Goal: Task Accomplishment & Management: Manage account settings

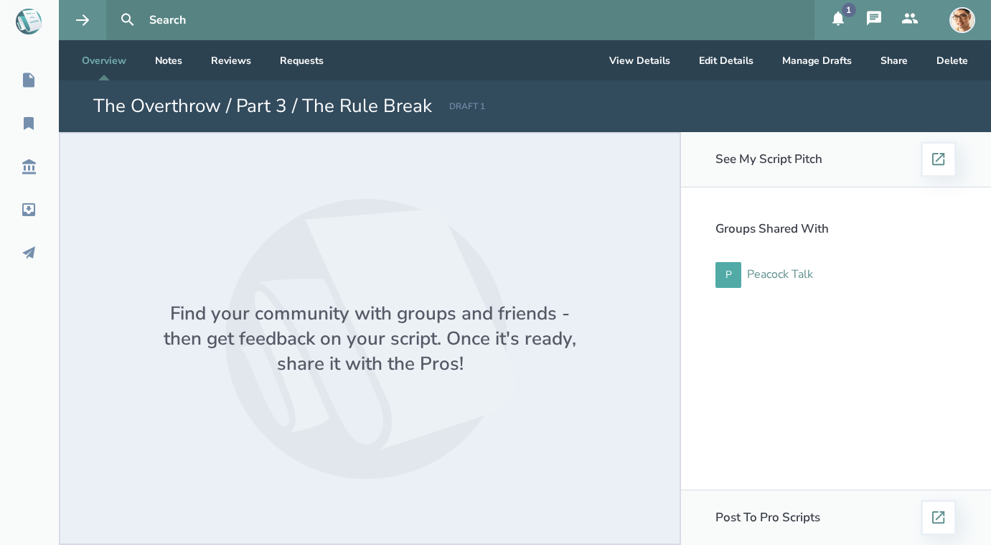
click at [780, 274] on div "Peacock Talk" at bounding box center [780, 274] width 66 height 13
select select "1"
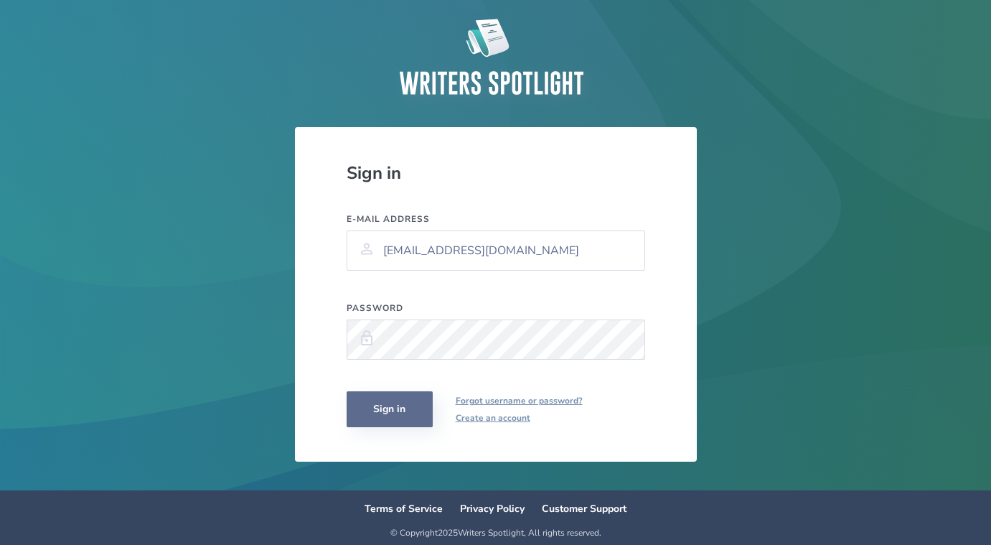
drag, startPoint x: 780, startPoint y: 274, endPoint x: 390, endPoint y: 424, distance: 417.6
click at [390, 424] on button "Sign in" at bounding box center [390, 409] width 86 height 36
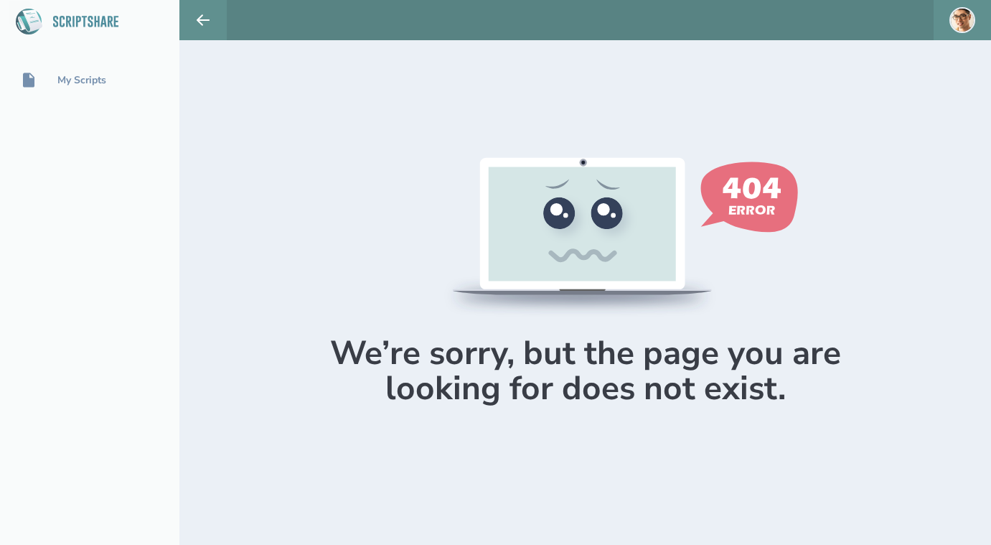
select select "1"
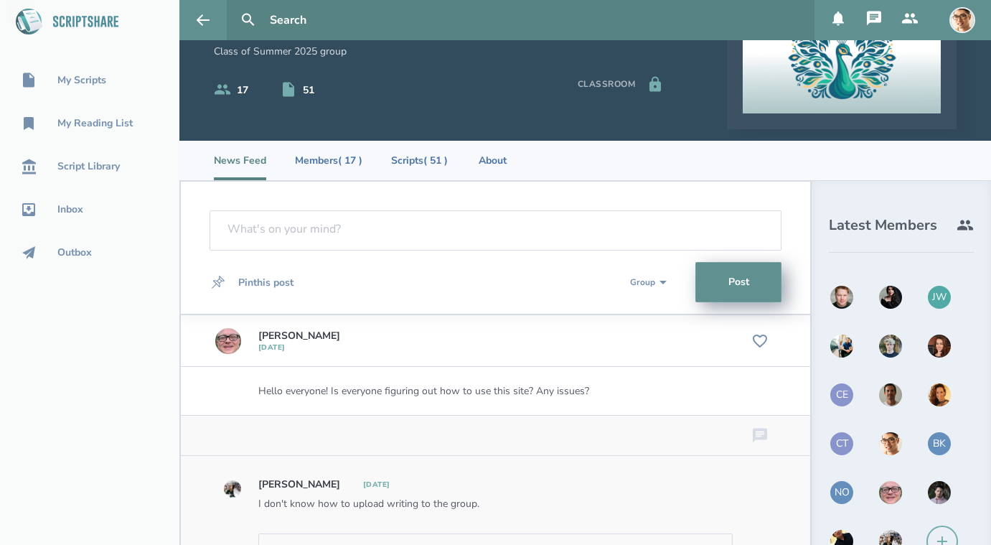
scroll to position [16, 0]
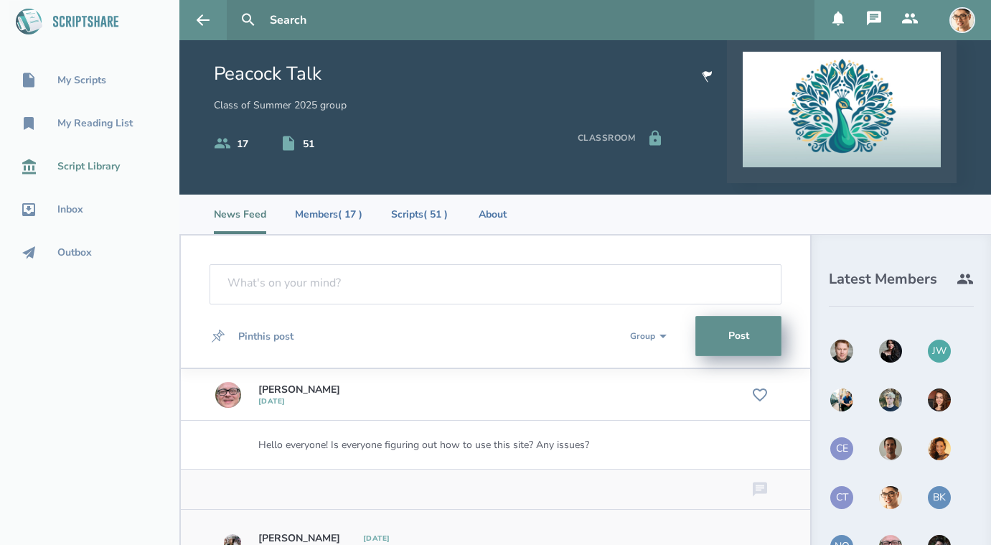
drag, startPoint x: 390, startPoint y: 424, endPoint x: 79, endPoint y: 165, distance: 405.2
click at [79, 165] on div "Script Library" at bounding box center [88, 166] width 62 height 11
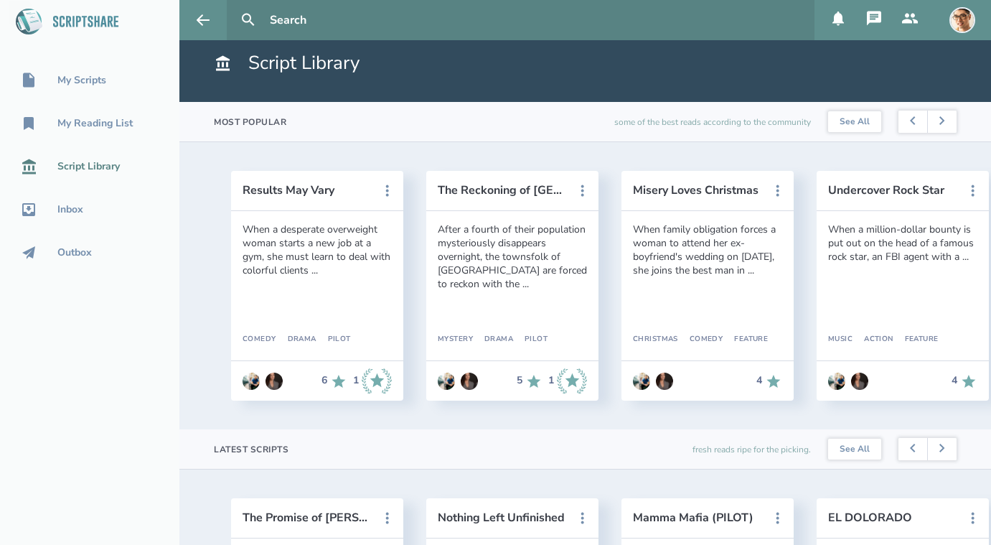
click at [88, 118] on div "My Reading List" at bounding box center [94, 123] width 75 height 11
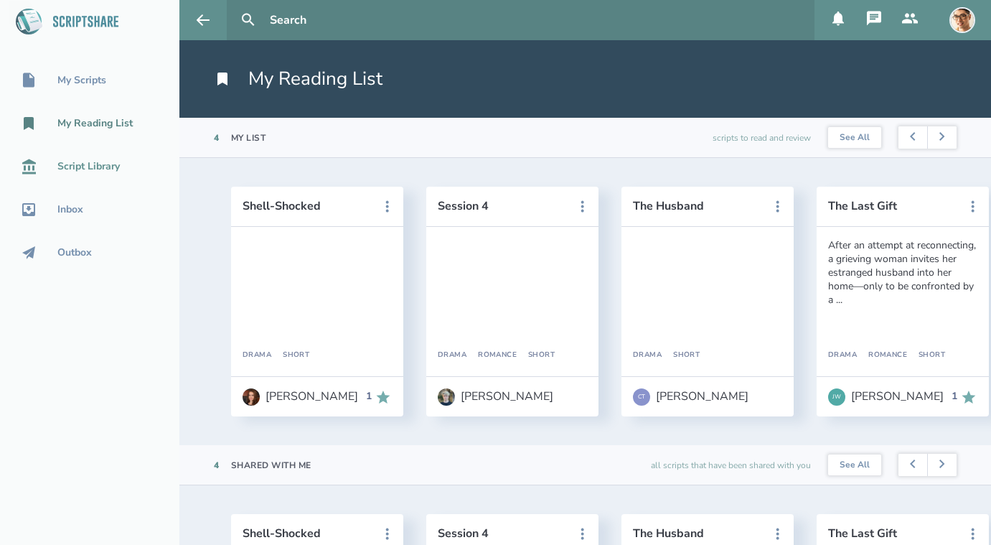
click at [88, 70] on link "My Scripts" at bounding box center [89, 81] width 179 height 32
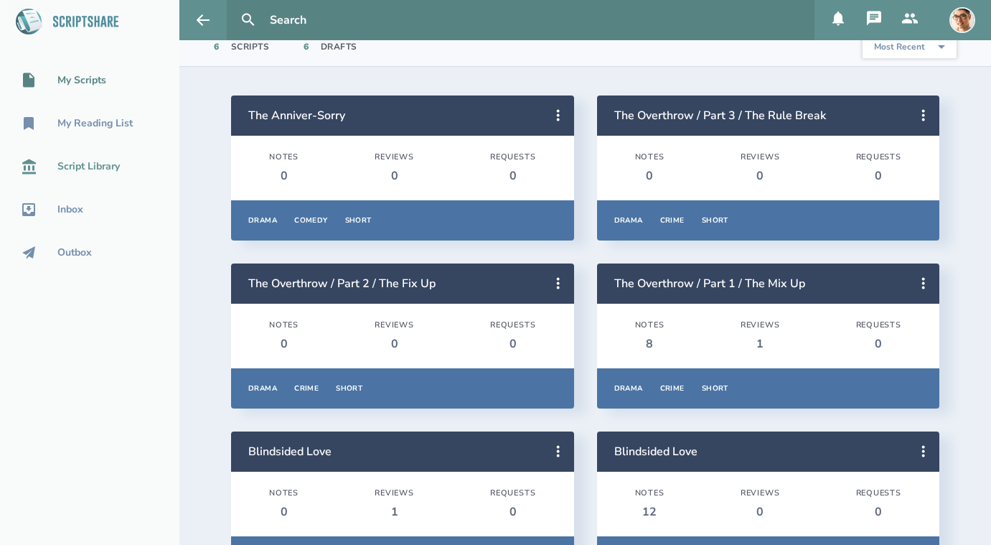
scroll to position [136, 0]
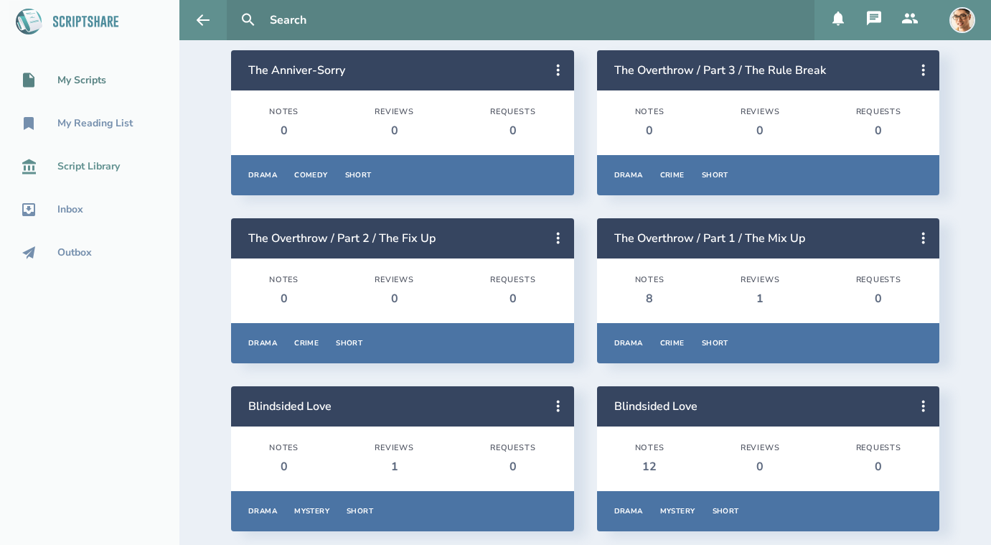
click at [491, 233] on h2 "The Overthrow / Part 2 / The Fix Up" at bounding box center [395, 238] width 294 height 16
drag, startPoint x: 79, startPoint y: 165, endPoint x: 560, endPoint y: 243, distance: 487.1
click at [560, 243] on icon at bounding box center [558, 238] width 17 height 17
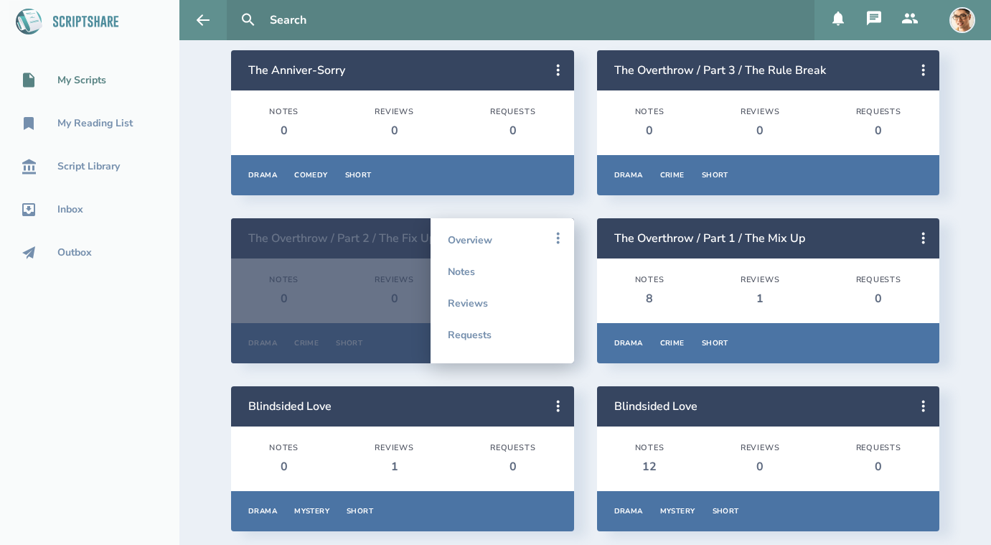
click at [505, 273] on link "Notes" at bounding box center [502, 271] width 109 height 32
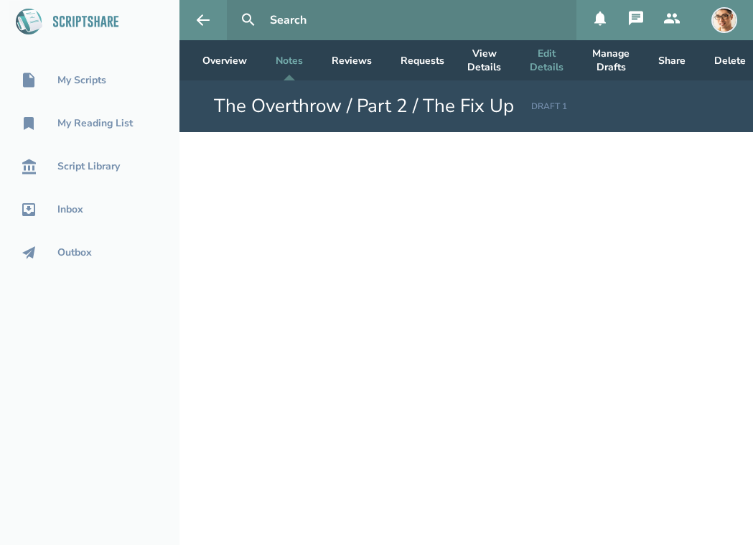
click at [538, 65] on button "Edit Details" at bounding box center [546, 60] width 57 height 40
select select "7"
select select "6"
select select "2"
select select "1"
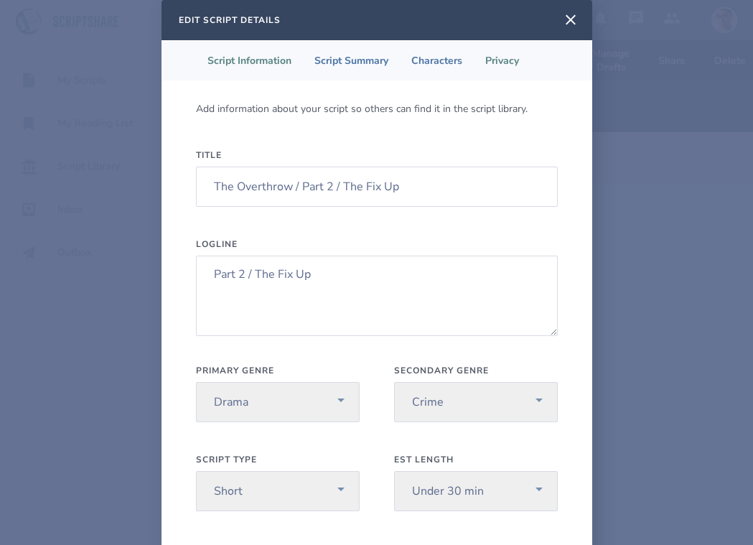
click at [512, 57] on li "Privacy" at bounding box center [502, 60] width 57 height 40
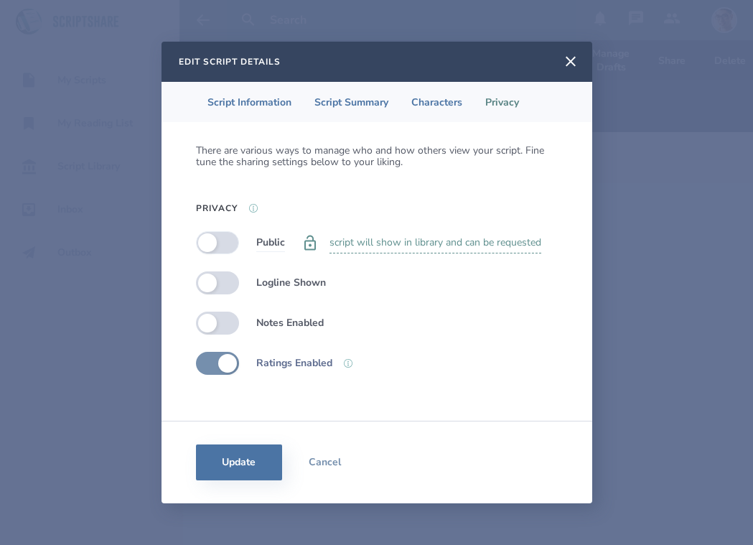
click at [214, 241] on label at bounding box center [217, 242] width 43 height 23
checkbox input "true"
click at [205, 321] on label at bounding box center [217, 322] width 43 height 23
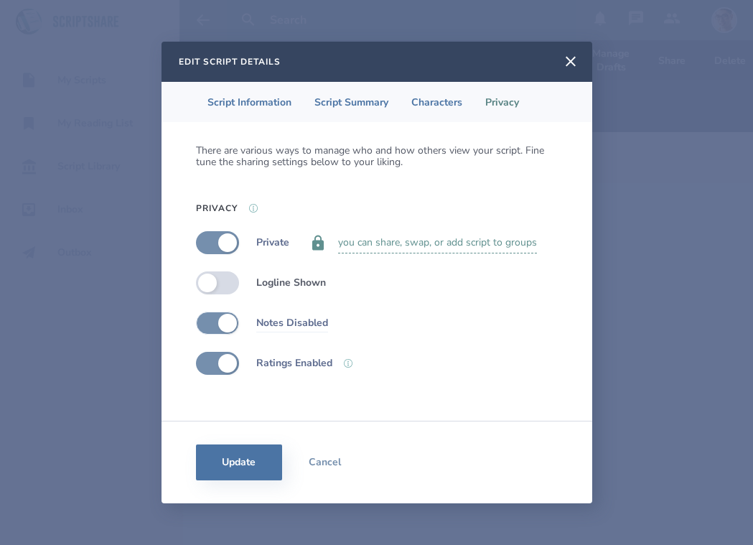
click at [223, 322] on label at bounding box center [217, 322] width 43 height 23
checkbox input "false"
click at [221, 463] on button "Update" at bounding box center [239, 462] width 86 height 36
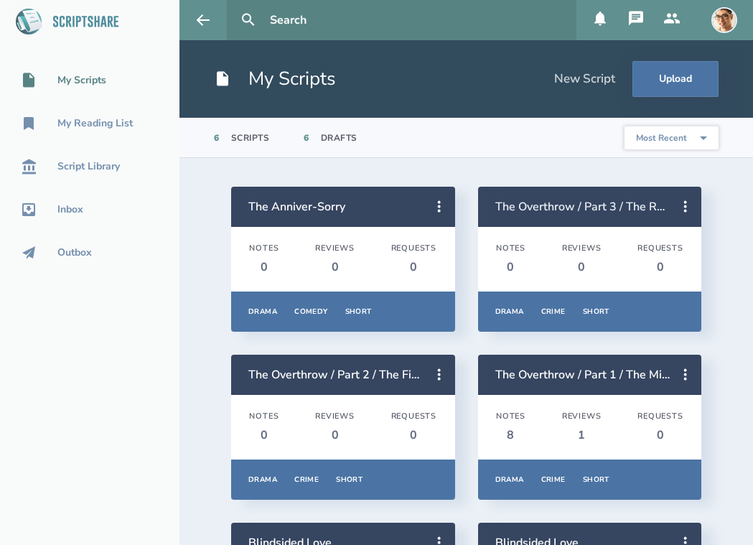
click at [604, 210] on link "The Overthrow / Part 3 / The Rule Break" at bounding box center [601, 207] width 212 height 16
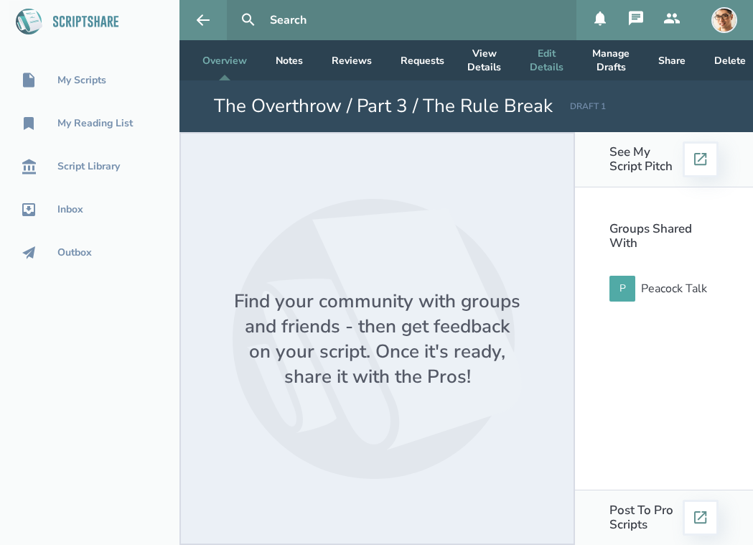
click at [548, 60] on button "Edit Details" at bounding box center [546, 60] width 57 height 40
select select "7"
select select "6"
select select "2"
select select "1"
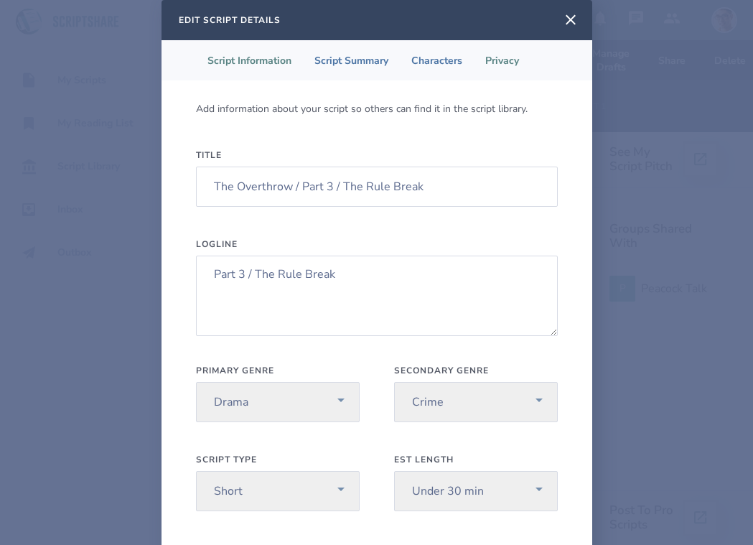
click at [505, 52] on li "Privacy" at bounding box center [502, 60] width 57 height 40
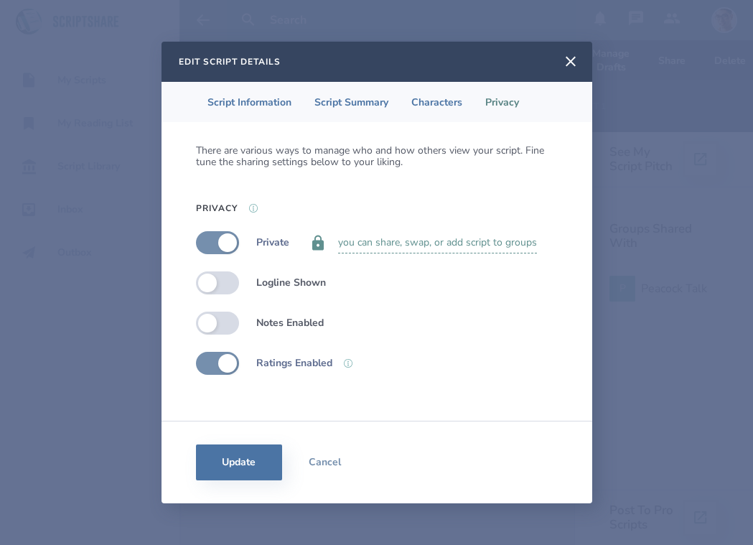
click at [69, 190] on div "Edit Script Details Script Information Script Summary Characters Privacy There …" at bounding box center [376, 272] width 753 height 545
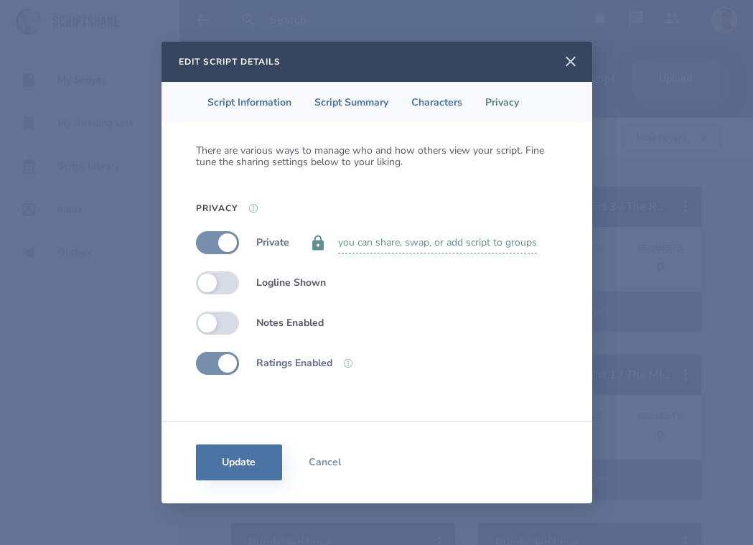
click at [565, 67] on icon at bounding box center [570, 61] width 17 height 17
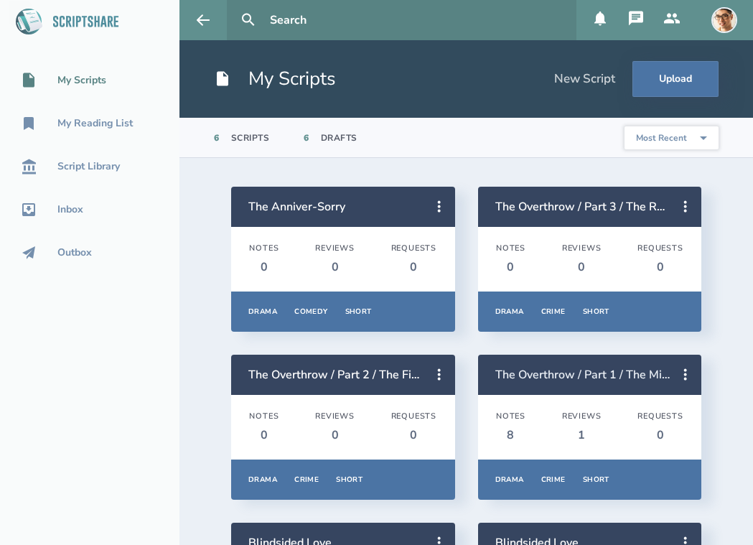
click at [578, 380] on link "The Overthrow / Part 1 / The Mix Up" at bounding box center [590, 375] width 191 height 16
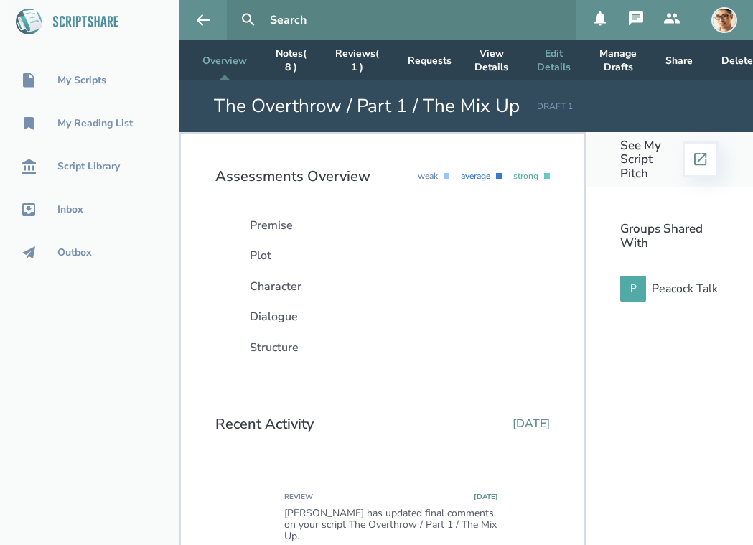
click at [545, 56] on button "Edit Details" at bounding box center [553, 60] width 57 height 40
select select "7"
select select "6"
select select "2"
select select "1"
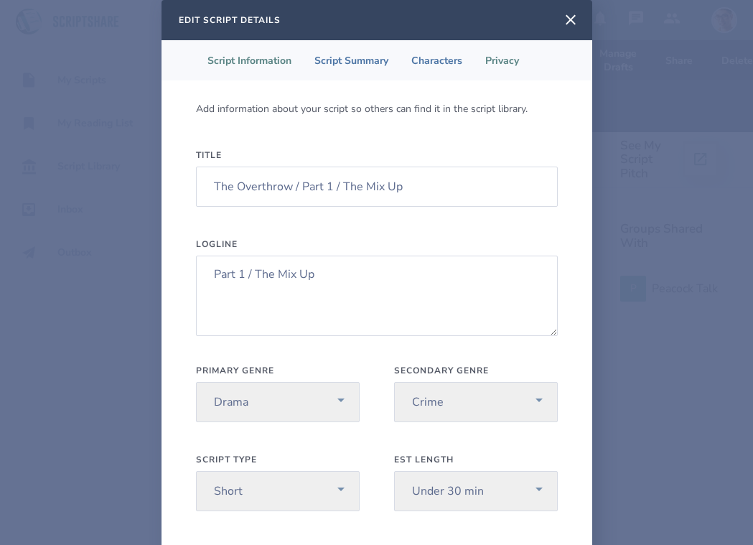
click at [505, 54] on li "Privacy" at bounding box center [502, 60] width 57 height 40
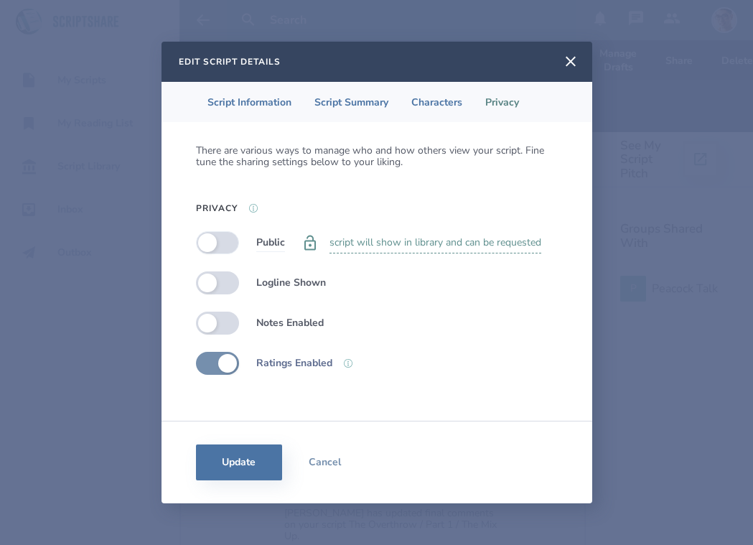
click at [210, 248] on label at bounding box center [217, 242] width 43 height 23
checkbox input "true"
click at [245, 472] on button "Update" at bounding box center [239, 462] width 86 height 36
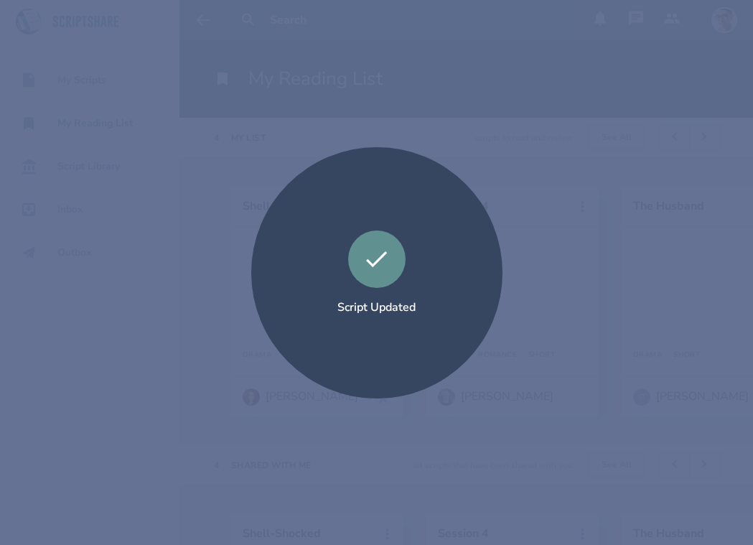
click at [429, 125] on div "Script Updated" at bounding box center [376, 272] width 753 height 545
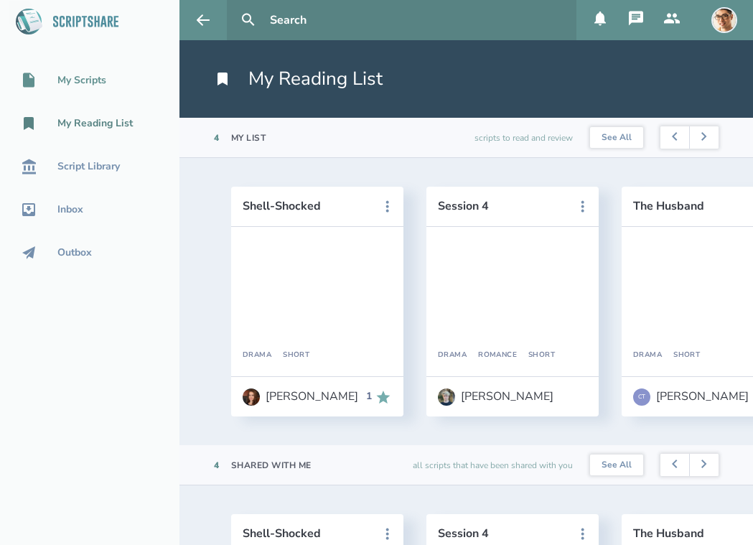
click at [87, 77] on div "My Scripts" at bounding box center [81, 80] width 49 height 11
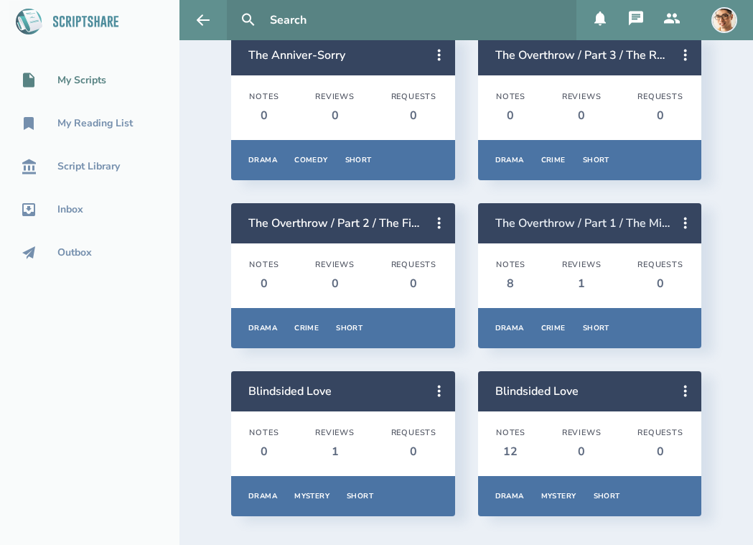
scroll to position [150, 0]
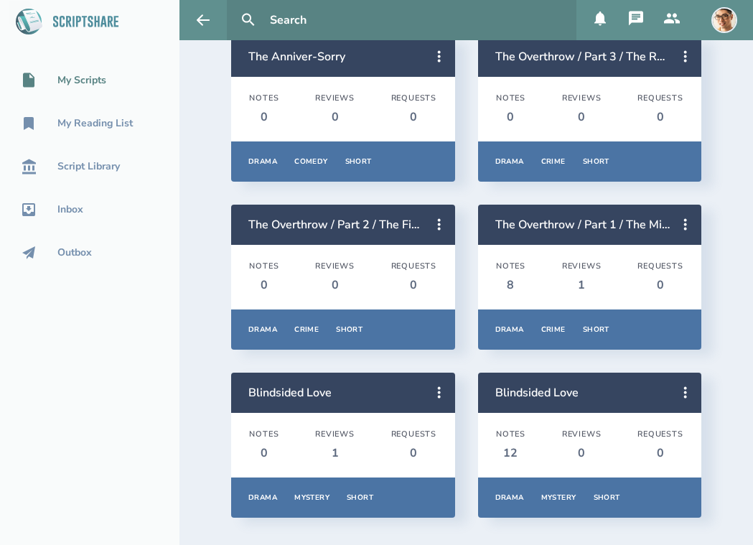
click at [356, 405] on header "Blindsided Love" at bounding box center [343, 392] width 224 height 40
click at [301, 383] on header "Blindsided Love" at bounding box center [343, 392] width 224 height 40
click at [306, 397] on link "Blindsided Love" at bounding box center [289, 393] width 83 height 16
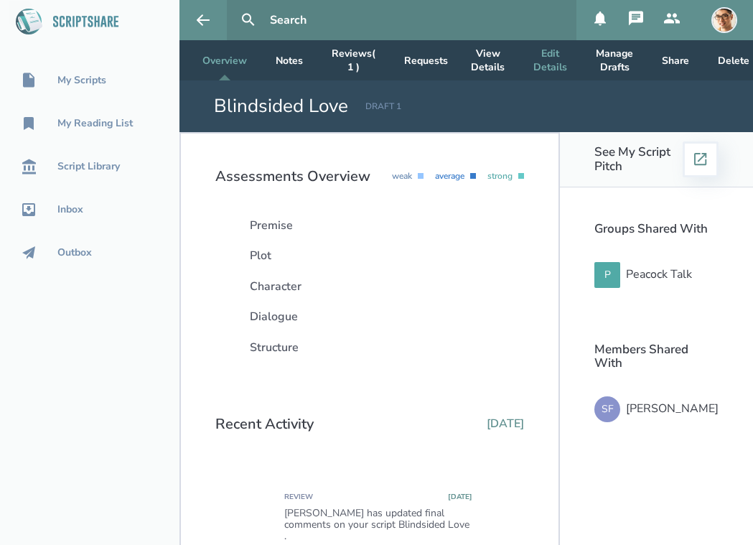
click at [543, 56] on button "Edit Details" at bounding box center [550, 60] width 57 height 40
select select "7"
select select "16"
select select "2"
select select "1"
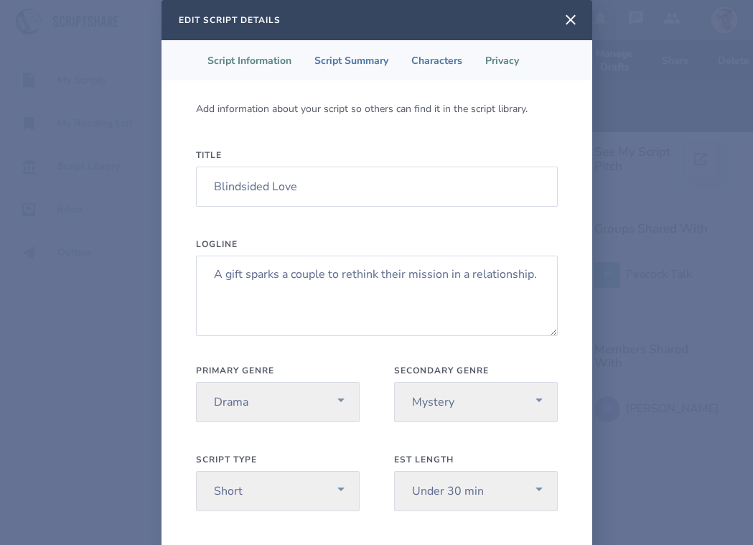
click at [507, 49] on li "Privacy" at bounding box center [502, 60] width 57 height 40
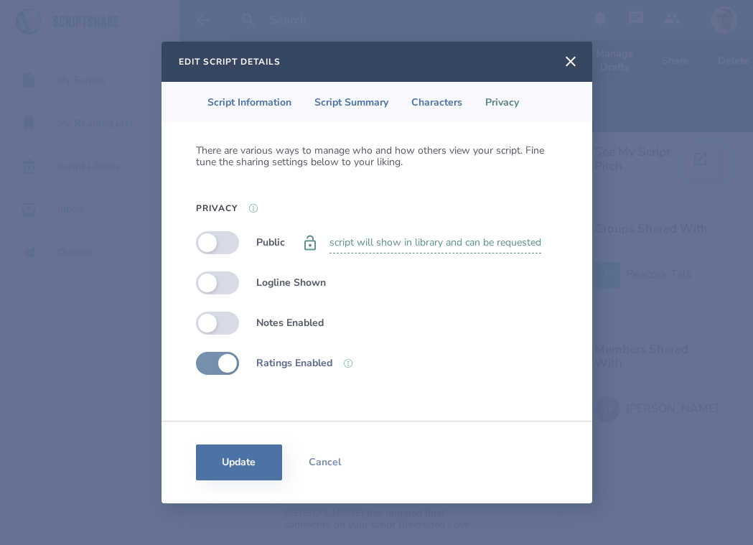
click at [215, 230] on div "There are various ways to manage who and how others view your script. Fine tune…" at bounding box center [377, 271] width 362 height 253
click at [210, 243] on label at bounding box center [217, 242] width 43 height 23
checkbox input "true"
click at [249, 461] on button "Update" at bounding box center [239, 462] width 86 height 36
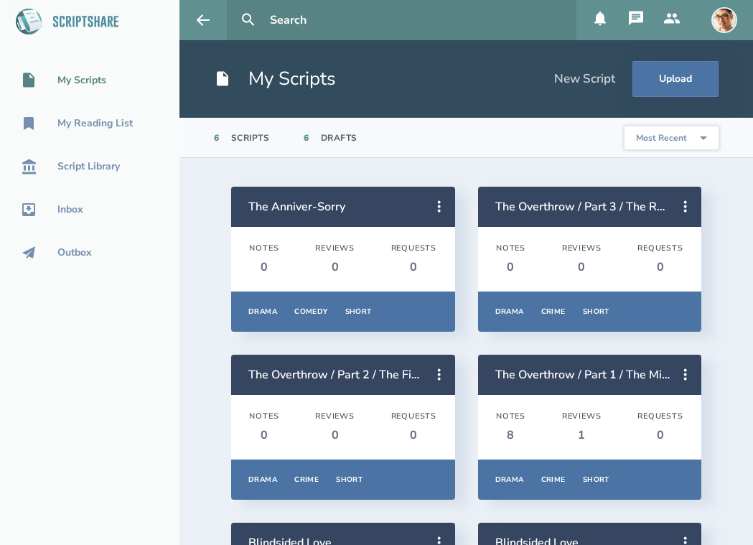
scroll to position [151, 0]
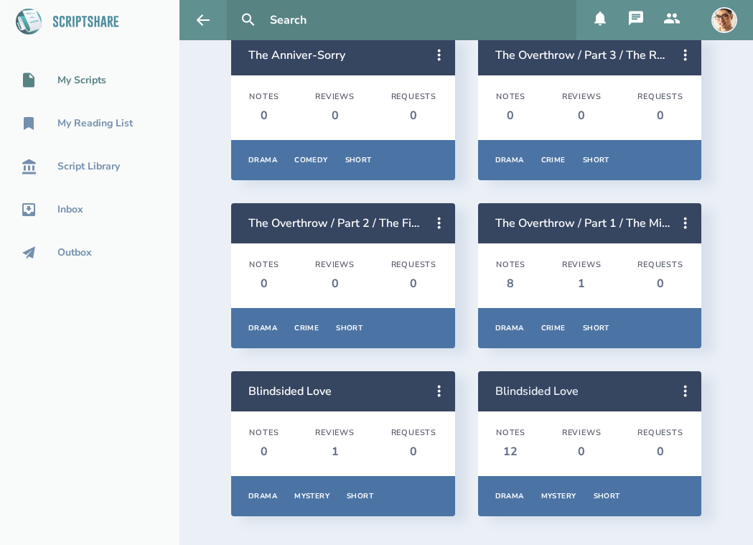
click at [552, 390] on link "Blindsided Love" at bounding box center [536, 391] width 83 height 16
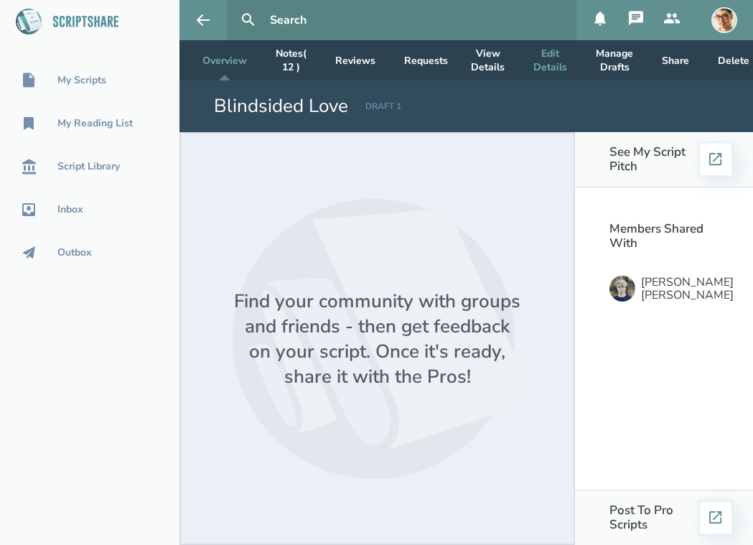
click at [541, 62] on button "Edit Details" at bounding box center [550, 60] width 57 height 40
select select "7"
select select "16"
select select "2"
select select "1"
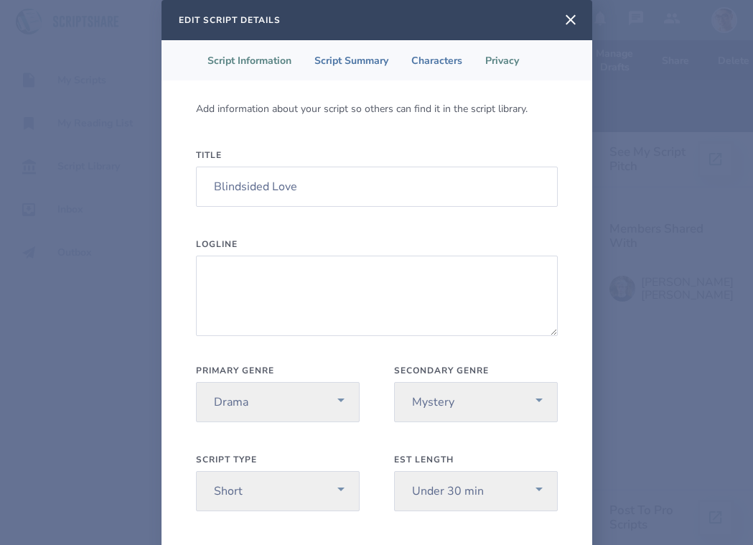
click at [510, 61] on li "Privacy" at bounding box center [502, 60] width 57 height 40
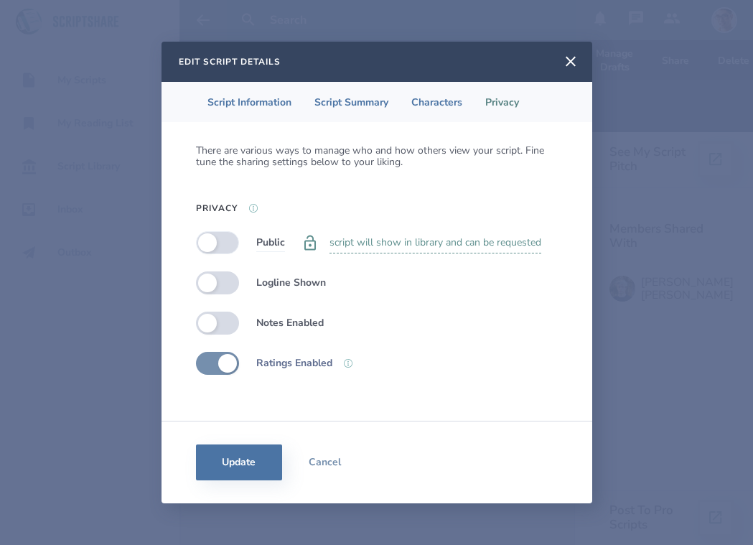
click at [212, 245] on label at bounding box center [217, 242] width 43 height 23
checkbox input "true"
click at [235, 454] on button "Update" at bounding box center [239, 462] width 86 height 36
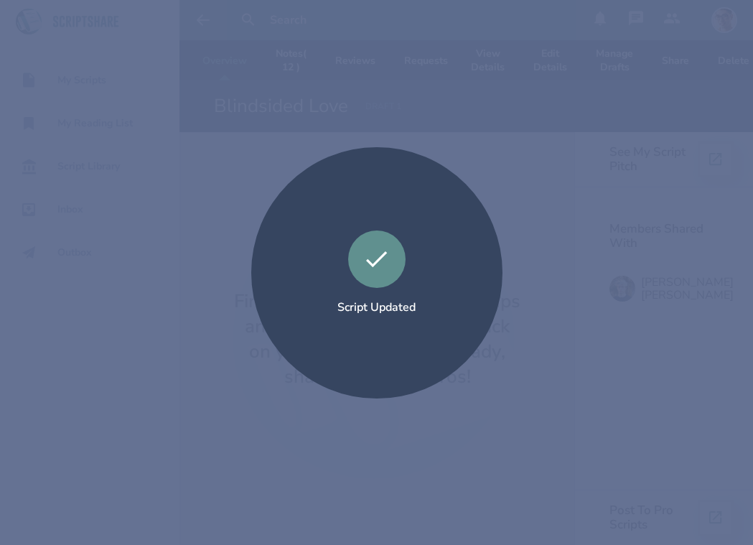
click at [93, 93] on div "Script Updated" at bounding box center [376, 272] width 753 height 545
